Goal: Task Accomplishment & Management: Manage account settings

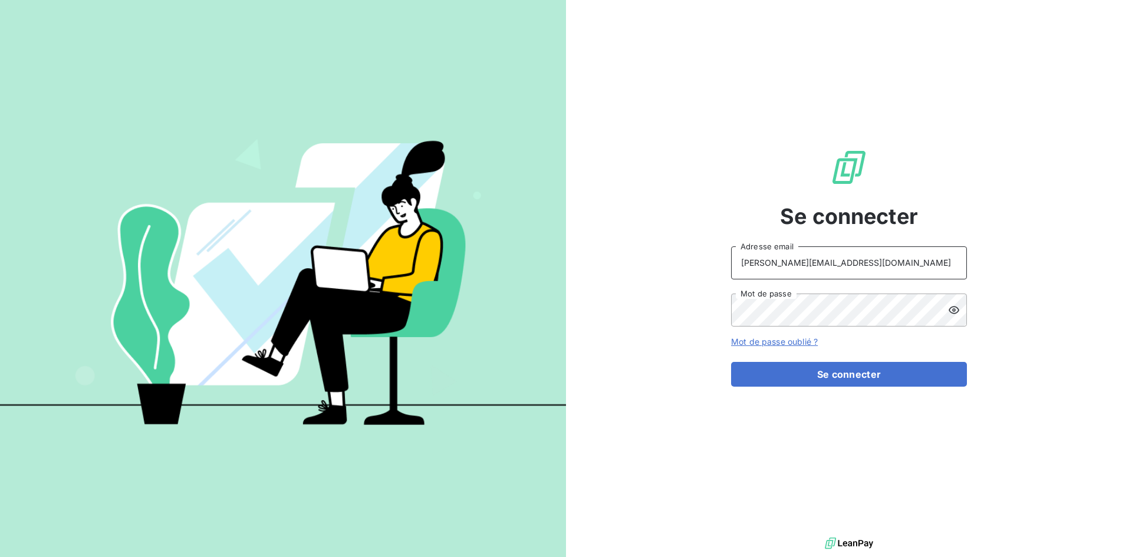
drag, startPoint x: 759, startPoint y: 269, endPoint x: 675, endPoint y: 263, distance: 84.5
click at [675, 263] on div "Se connecter [PERSON_NAME][EMAIL_ADDRESS][DOMAIN_NAME] Adresse email Mot de pas…" at bounding box center [849, 267] width 566 height 535
type input "[EMAIL_ADDRESS][DOMAIN_NAME]"
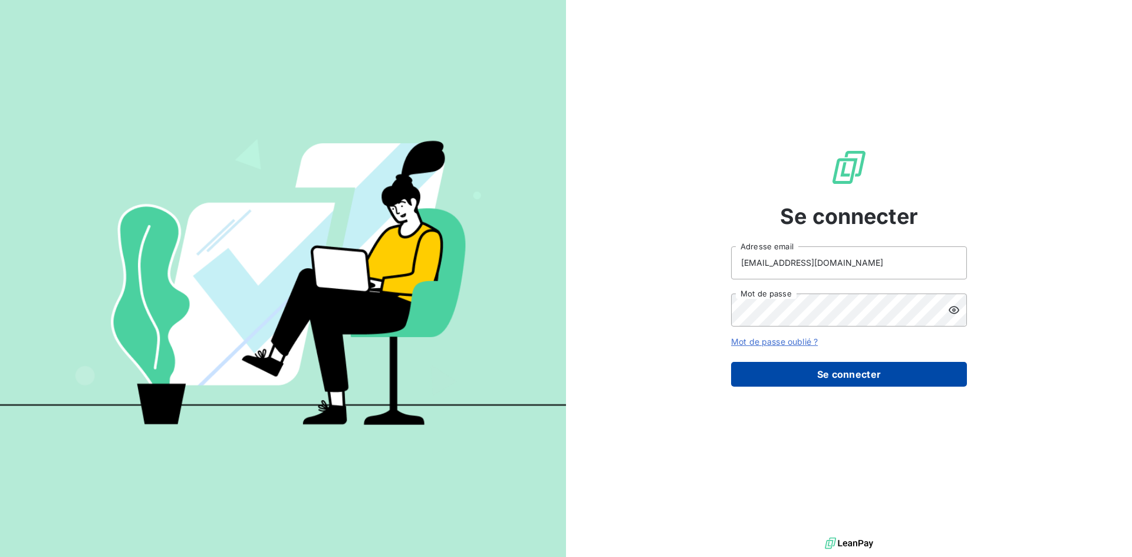
click at [867, 373] on button "Se connecter" at bounding box center [849, 374] width 236 height 25
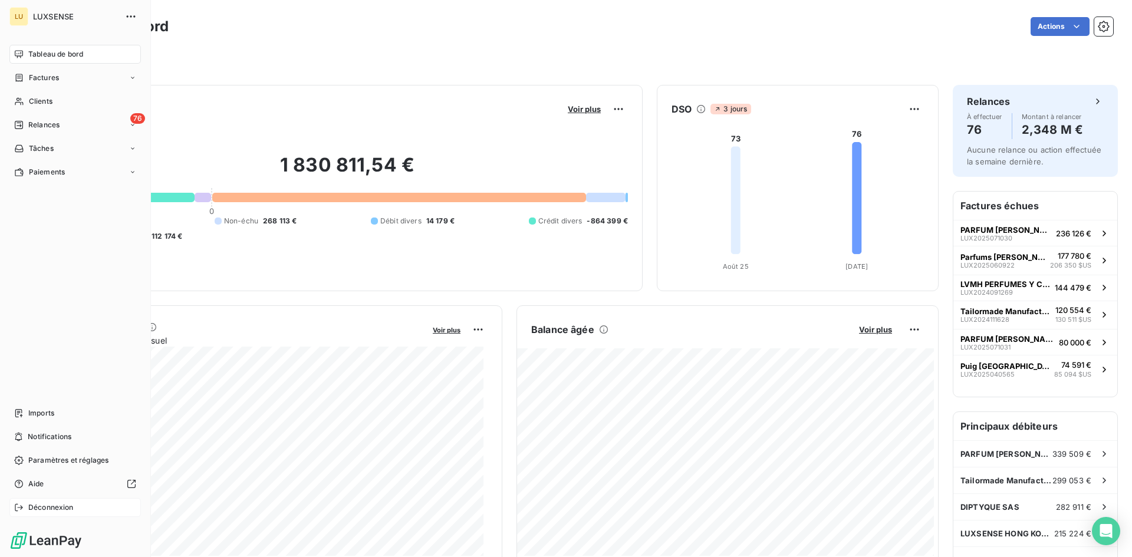
click at [37, 509] on span "Déconnexion" at bounding box center [50, 507] width 45 height 11
